Goal: Task Accomplishment & Management: Manage account settings

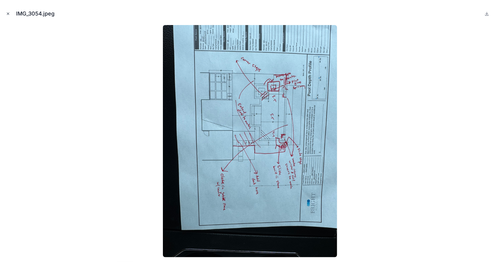
click at [10, 14] on button "Close modal" at bounding box center [8, 13] width 7 height 7
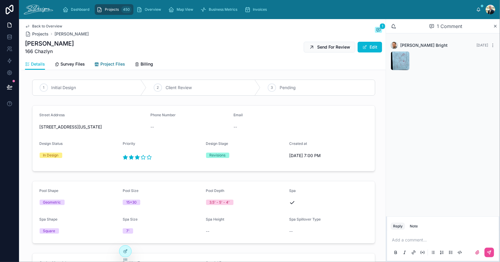
click at [113, 64] on span "Project Files" at bounding box center [112, 64] width 25 height 6
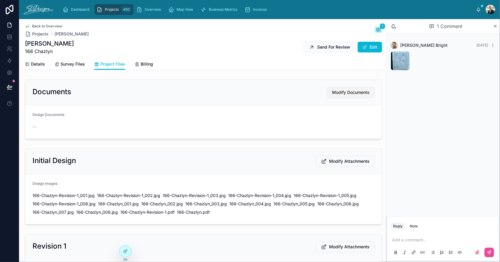
click at [337, 87] on button "Modify Documents" at bounding box center [351, 92] width 48 height 11
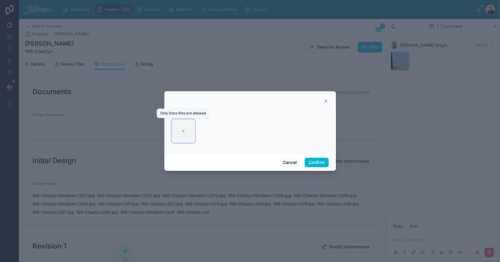
click at [188, 131] on div at bounding box center [184, 131] width 24 height 24
type input "**********"
click at [314, 161] on button "Confirm" at bounding box center [317, 163] width 24 height 10
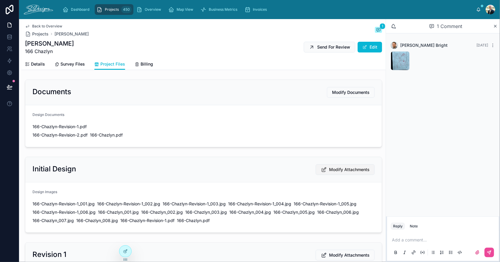
click at [343, 169] on span "Modify Attachments" at bounding box center [349, 170] width 41 height 6
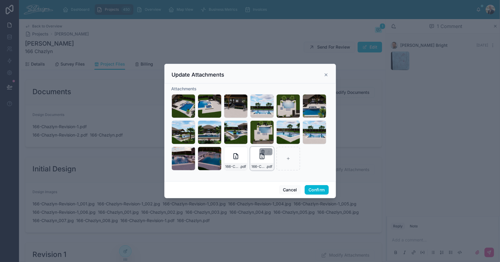
click at [263, 153] on icon "button" at bounding box center [263, 151] width 5 height 5
click at [275, 141] on icon "button" at bounding box center [275, 141] width 5 height 5
click at [236, 151] on icon "button" at bounding box center [236, 151] width 5 height 5
click at [250, 142] on icon "button" at bounding box center [249, 141] width 5 height 5
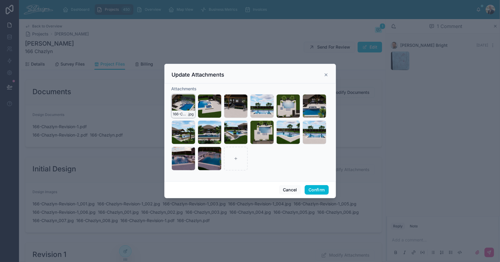
click at [184, 99] on icon "button" at bounding box center [184, 99] width 5 height 5
click at [196, 89] on icon "button" at bounding box center [196, 88] width 0 height 1
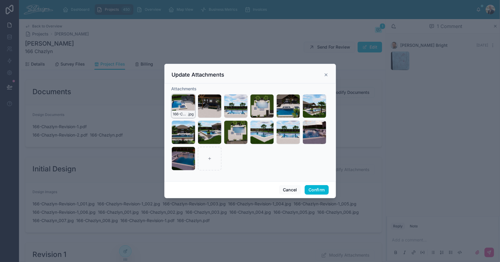
click at [183, 97] on icon "button" at bounding box center [184, 99] width 5 height 5
click at [196, 88] on icon "button" at bounding box center [196, 88] width 0 height 1
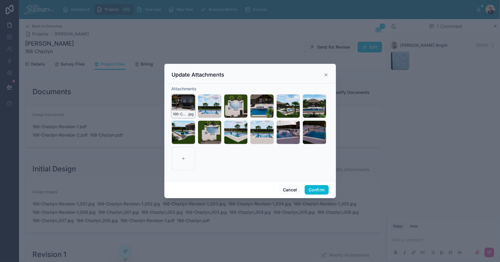
click at [185, 99] on icon "button" at bounding box center [184, 99] width 5 height 5
click at [196, 89] on icon "button" at bounding box center [197, 88] width 5 height 5
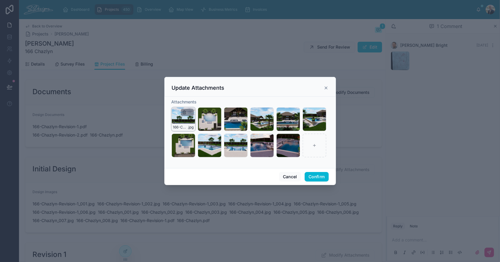
click at [184, 111] on icon "button" at bounding box center [184, 111] width 3 height 0
click at [195, 102] on icon "button" at bounding box center [197, 101] width 5 height 5
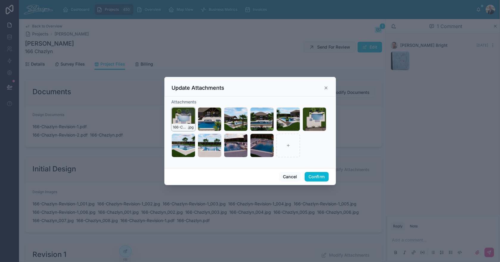
click at [185, 113] on icon "button" at bounding box center [185, 112] width 0 height 1
click at [198, 101] on icon "button" at bounding box center [197, 101] width 5 height 5
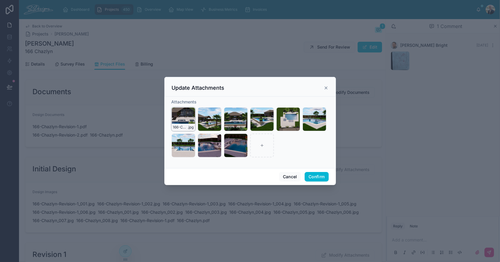
click at [184, 113] on icon "button" at bounding box center [184, 112] width 5 height 5
click at [196, 102] on icon "button" at bounding box center [197, 101] width 5 height 5
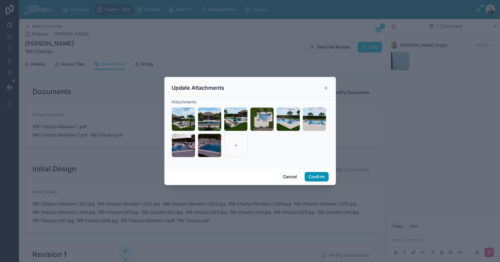
click at [320, 178] on button "Confirm" at bounding box center [317, 177] width 24 height 10
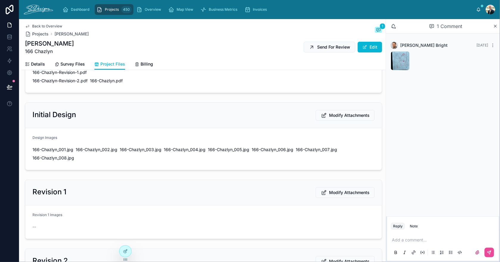
scroll to position [59, 0]
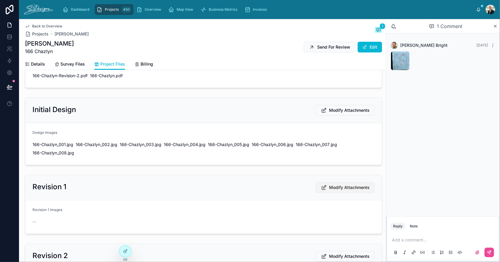
click at [329, 189] on span "Modify Attachments" at bounding box center [349, 187] width 41 height 6
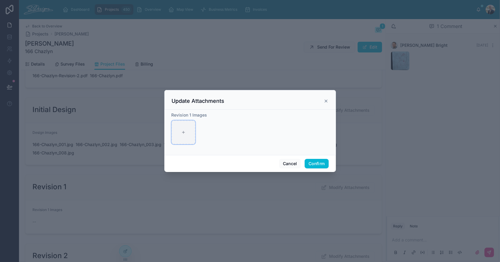
click at [190, 135] on div at bounding box center [184, 132] width 24 height 24
type input "**********"
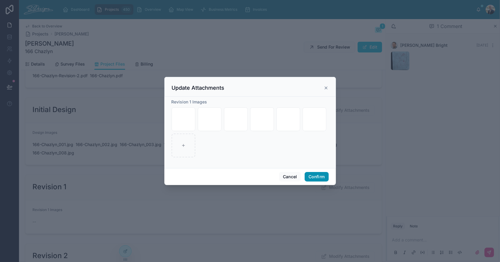
click at [312, 177] on button "Confirm" at bounding box center [317, 177] width 24 height 10
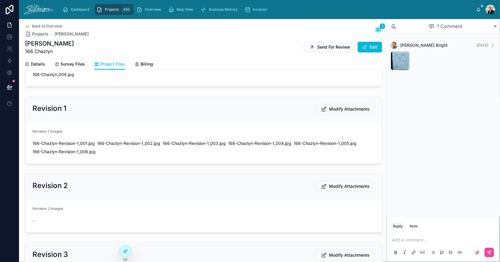
scroll to position [149, 0]
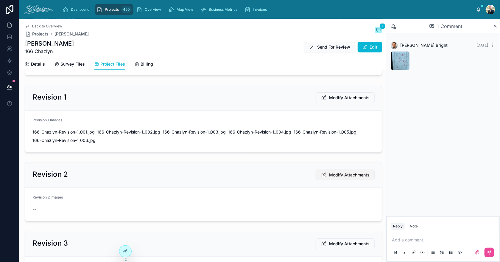
click at [335, 172] on span "Modify Attachments" at bounding box center [349, 175] width 41 height 6
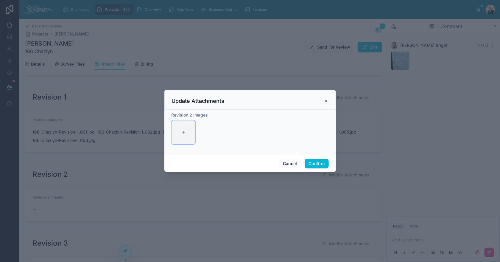
click at [186, 130] on div at bounding box center [184, 132] width 24 height 24
type input "**********"
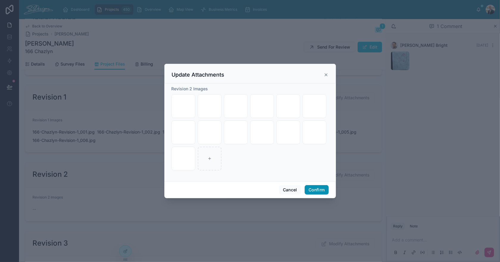
click at [318, 189] on button "Confirm" at bounding box center [317, 190] width 24 height 10
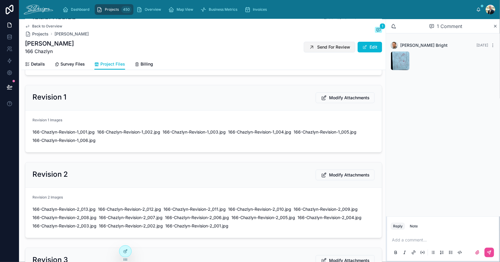
click at [317, 48] on span "Send For Review" at bounding box center [333, 47] width 33 height 6
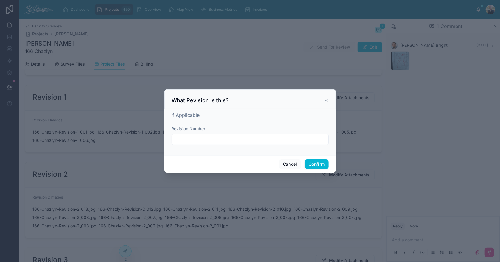
click at [235, 129] on div "Revision Number" at bounding box center [250, 129] width 157 height 6
click at [226, 135] on input "text" at bounding box center [250, 139] width 157 height 8
type input "**********"
click at [318, 165] on button "Confirm" at bounding box center [317, 164] width 24 height 10
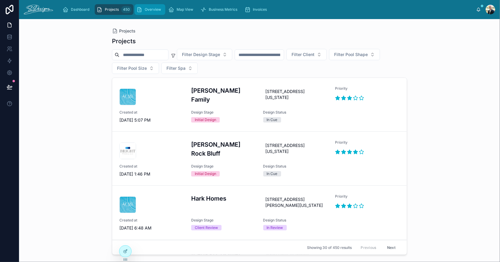
click at [150, 7] on span "Overview" at bounding box center [153, 9] width 16 height 5
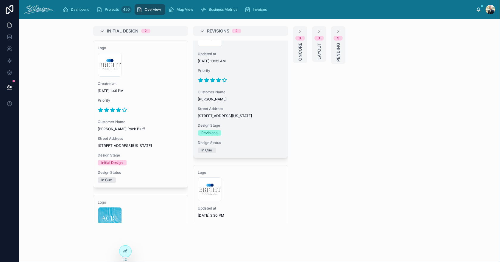
click at [260, 90] on span "Customer Name" at bounding box center [240, 92] width 85 height 5
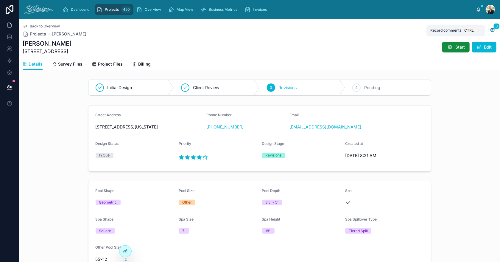
click at [490, 28] on icon at bounding box center [492, 30] width 5 height 5
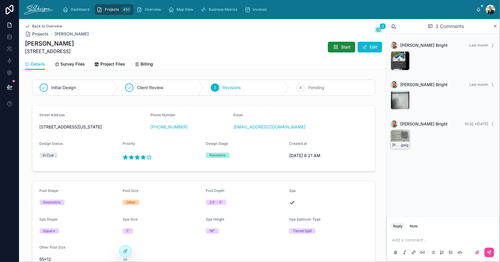
click at [395, 137] on div "[PERSON_NAME]-Revisions .jpeg" at bounding box center [400, 139] width 19 height 19
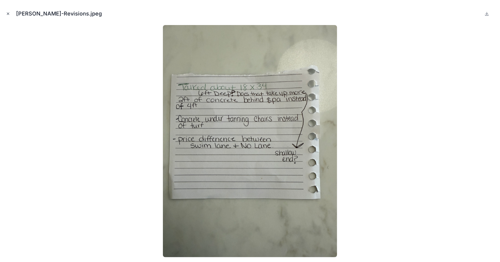
click at [7, 13] on icon "Close modal" at bounding box center [8, 14] width 4 height 4
